Goal: Task Accomplishment & Management: Manage account settings

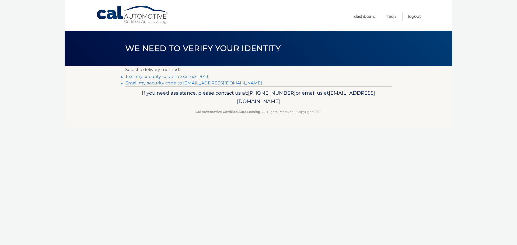
click at [213, 83] on link "Email my security code to p****@si.rr.com" at bounding box center [193, 83] width 137 height 5
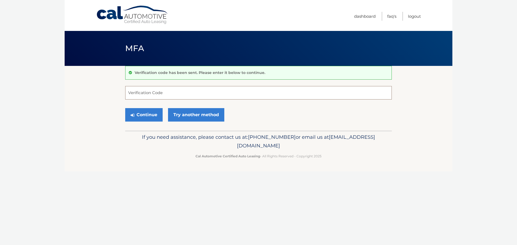
drag, startPoint x: 154, startPoint y: 97, endPoint x: 131, endPoint y: 92, distance: 23.5
click at [131, 92] on input "Verification Code" at bounding box center [258, 92] width 267 height 13
type input "380347"
click at [132, 112] on button "Continue" at bounding box center [143, 114] width 37 height 13
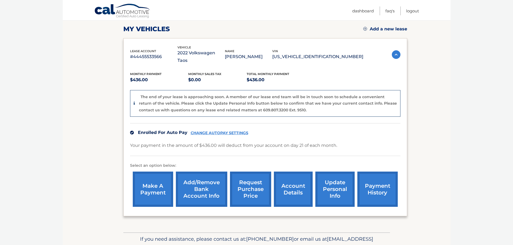
scroll to position [72, 0]
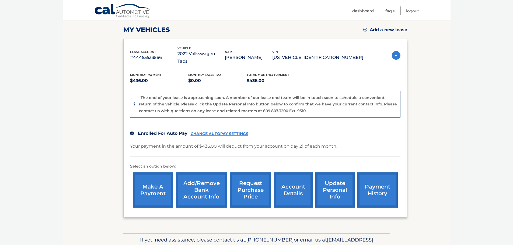
click at [248, 181] on link "request purchase price" at bounding box center [250, 190] width 41 height 35
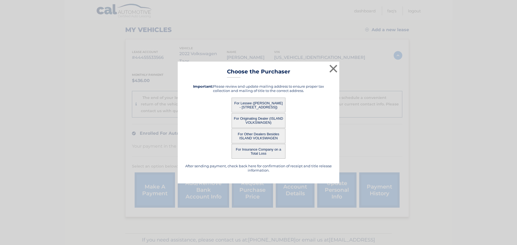
click at [251, 102] on button "For Lessee (EDWARD PULASKI Jr - 1100 Clove Rd 2A, , Staten Islandn, NY 10301)" at bounding box center [259, 105] width 54 height 15
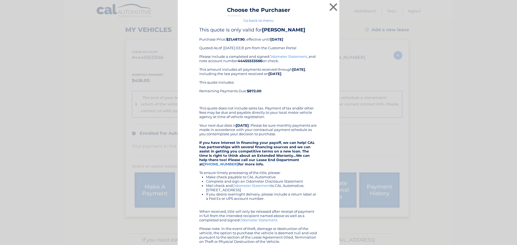
click at [396, 97] on div "× Choose the Purchaser Go back to menu After sending payment, check back here f…" at bounding box center [258, 145] width 513 height 291
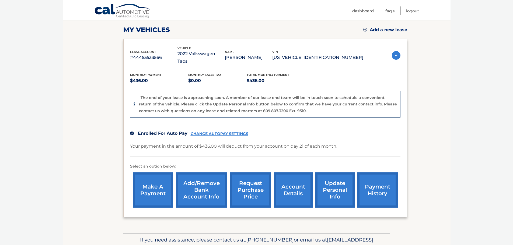
click at [298, 187] on link "account details" at bounding box center [293, 190] width 39 height 35
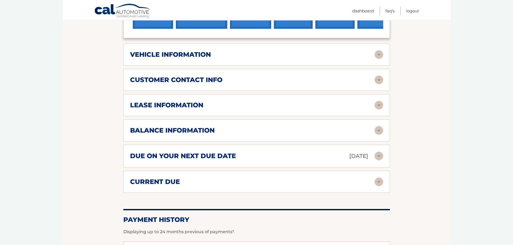
scroll to position [226, 0]
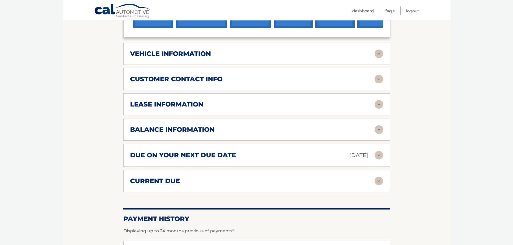
click at [379, 50] on img at bounding box center [379, 54] width 9 height 9
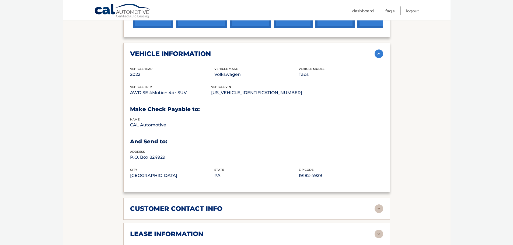
click at [379, 50] on img at bounding box center [379, 54] width 9 height 9
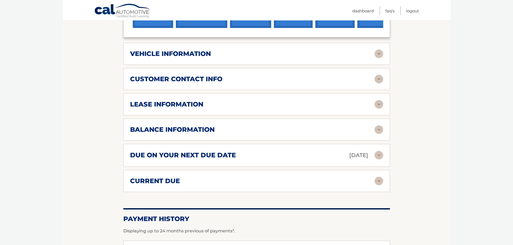
click at [379, 100] on img at bounding box center [379, 104] width 9 height 9
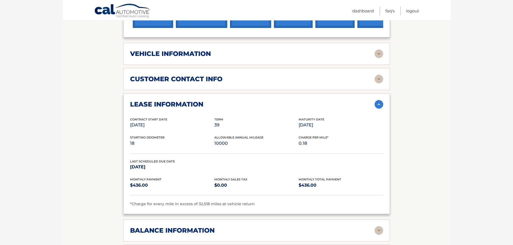
click at [379, 100] on img at bounding box center [379, 104] width 9 height 9
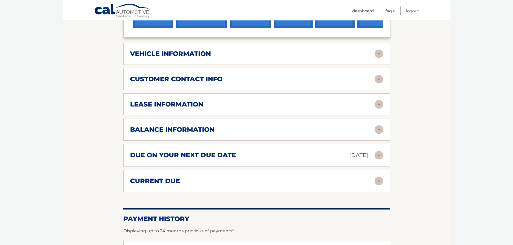
click at [381, 125] on img at bounding box center [379, 129] width 9 height 9
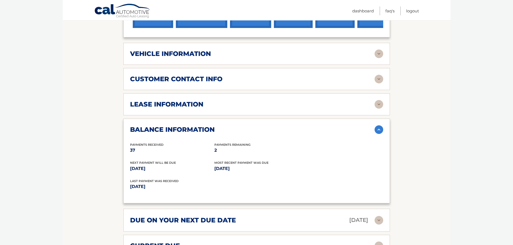
click at [381, 125] on img at bounding box center [379, 129] width 9 height 9
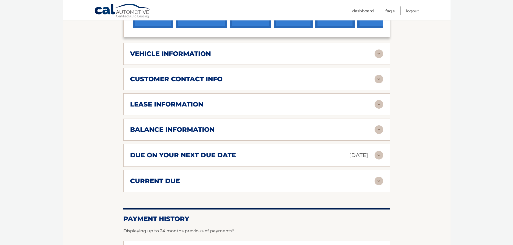
click at [377, 177] on img at bounding box center [379, 181] width 9 height 9
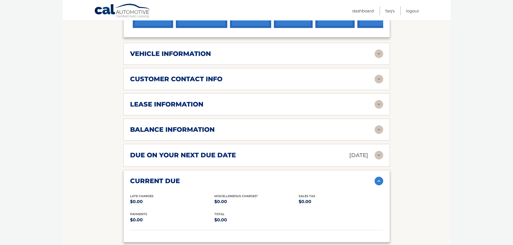
click at [377, 177] on img at bounding box center [379, 181] width 9 height 9
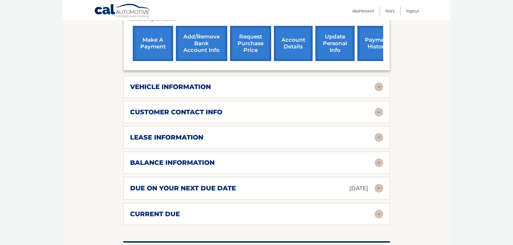
scroll to position [193, 0]
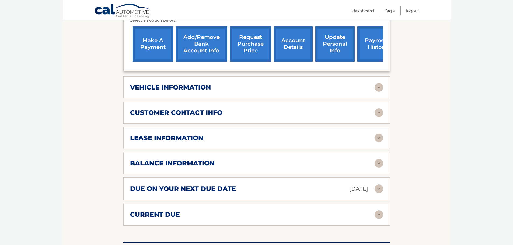
click at [379, 109] on img at bounding box center [379, 113] width 9 height 9
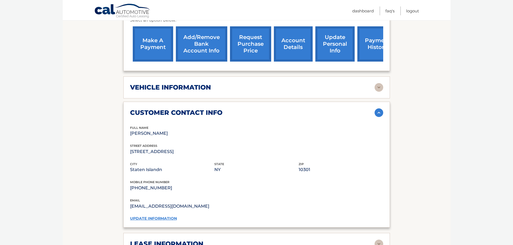
click at [379, 109] on img at bounding box center [379, 113] width 9 height 9
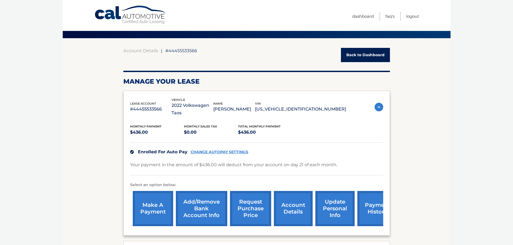
scroll to position [0, 0]
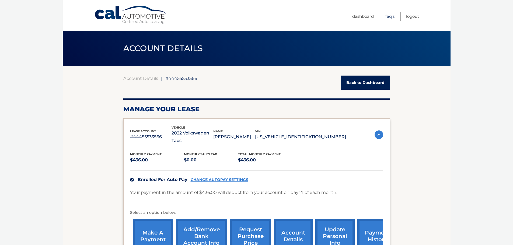
click at [391, 18] on link "FAQ's" at bounding box center [389, 16] width 9 height 9
click at [378, 81] on link "Back to Dashboard" at bounding box center [365, 83] width 49 height 14
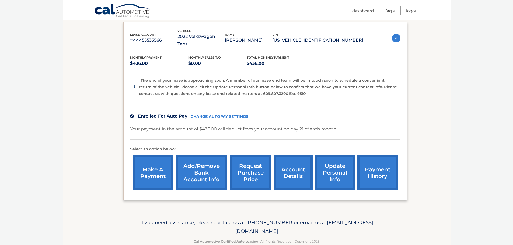
scroll to position [90, 0]
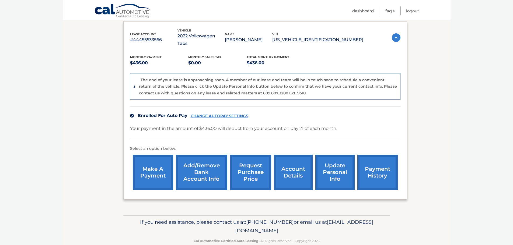
click at [336, 167] on link "update personal info" at bounding box center [334, 172] width 39 height 35
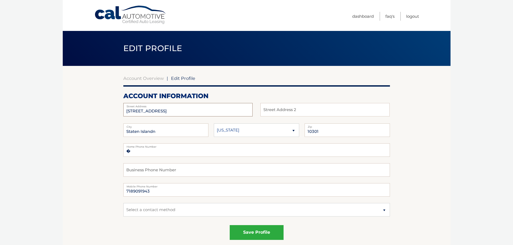
click at [153, 111] on input "[STREET_ADDRESS]" at bounding box center [187, 109] width 129 height 13
type input "[STREET_ADDRESS]"
click at [155, 133] on input "Staten Islandn" at bounding box center [165, 130] width 85 height 13
type input "[GEOGRAPHIC_DATA]"
drag, startPoint x: 496, startPoint y: 220, endPoint x: 495, endPoint y: 217, distance: 3.9
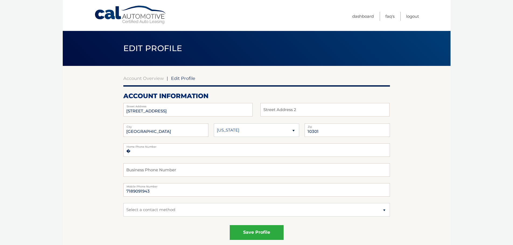
click at [495, 217] on body "Cal Automotive Menu Dashboard FAQ's Logout | Zip" at bounding box center [256, 122] width 513 height 245
click at [145, 153] on input "�" at bounding box center [256, 150] width 267 height 13
type input "�7184485912"
click at [250, 233] on button "save profile" at bounding box center [257, 232] width 54 height 15
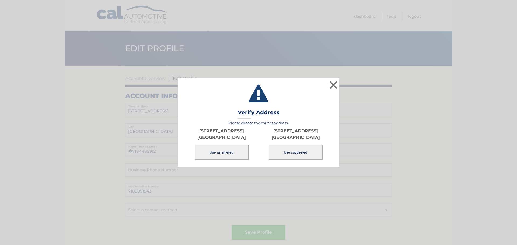
click at [223, 160] on button "Use as entered" at bounding box center [222, 152] width 54 height 15
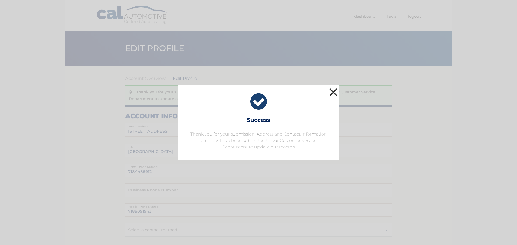
click at [333, 92] on button "×" at bounding box center [333, 92] width 11 height 11
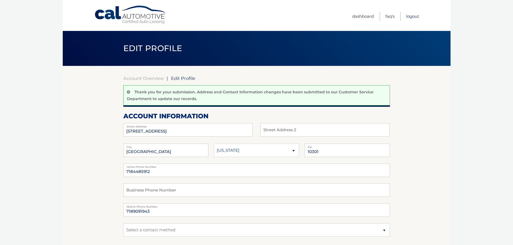
click at [414, 16] on link "Logout" at bounding box center [412, 16] width 13 height 9
